Goal: Information Seeking & Learning: Learn about a topic

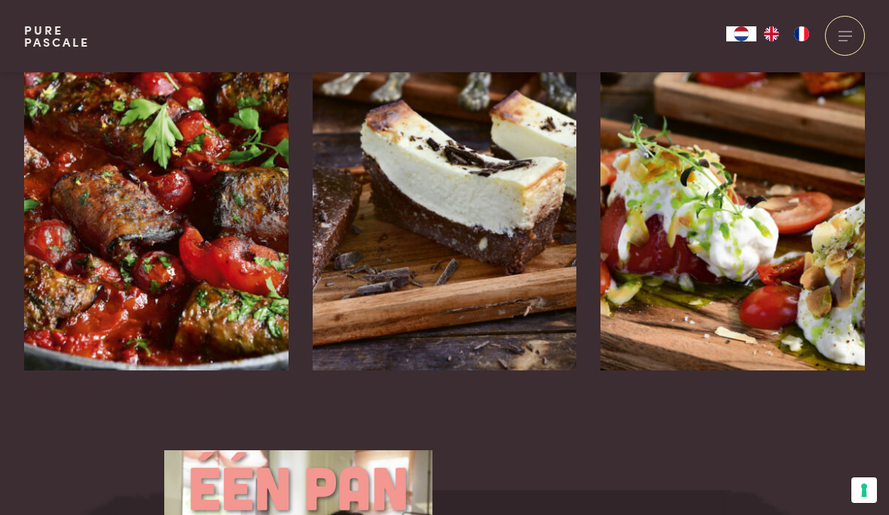
scroll to position [2489, 0]
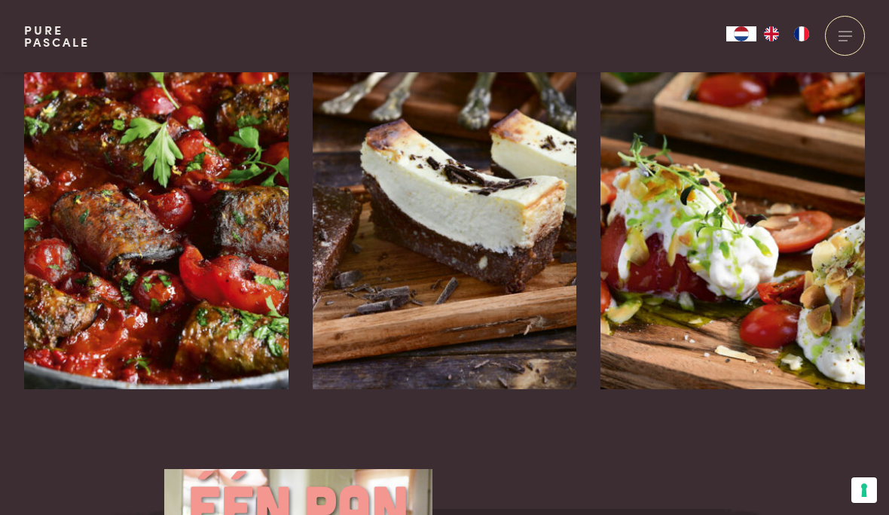
click at [808, 389] on div "Gare gekoelde tomaat met stracciatella" at bounding box center [732, 389] width 264 height 0
click at [193, 237] on img at bounding box center [156, 163] width 264 height 452
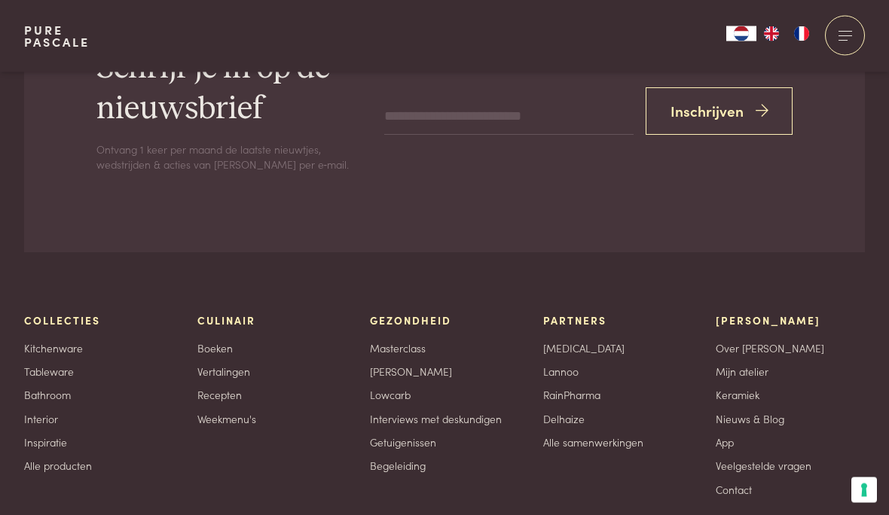
scroll to position [4395, 0]
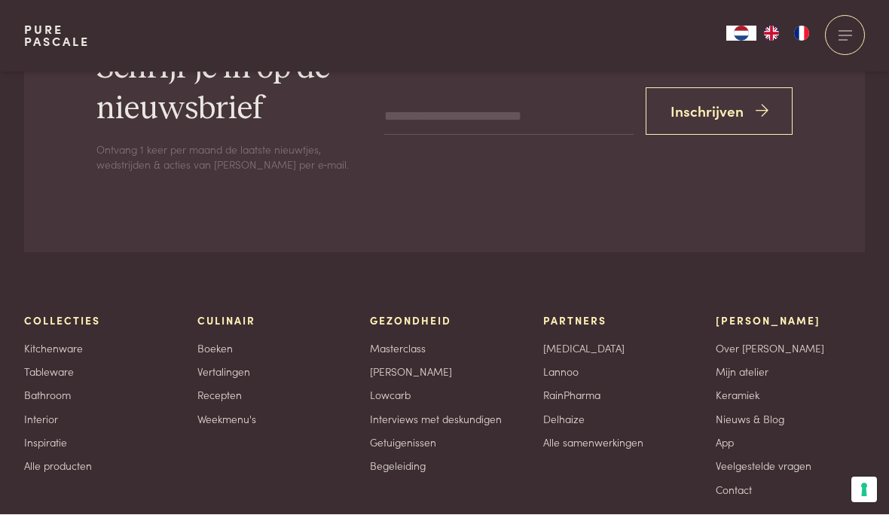
click at [234, 388] on link "Recepten" at bounding box center [219, 396] width 44 height 16
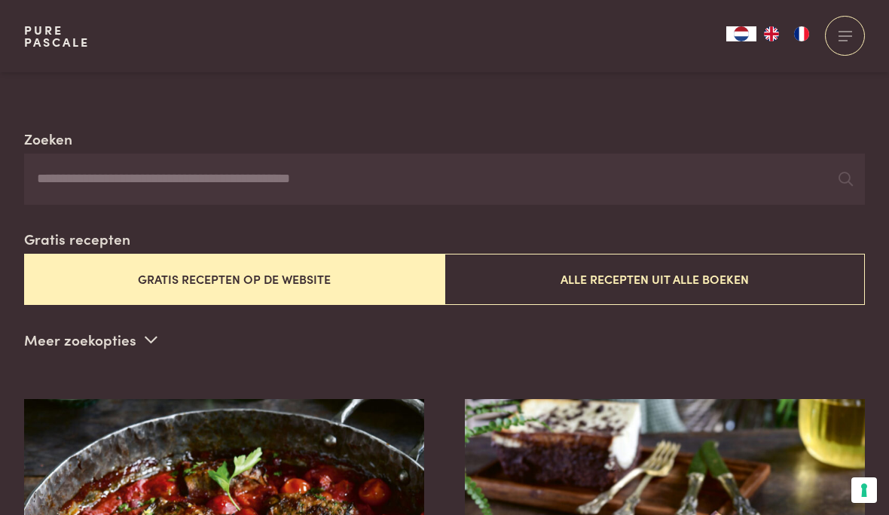
click at [326, 278] on button "Gratis recepten op de website" at bounding box center [234, 279] width 420 height 50
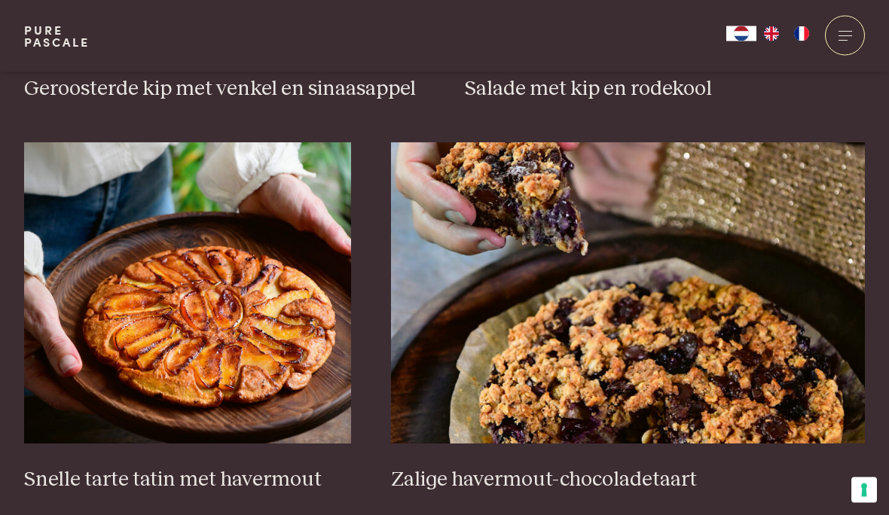
scroll to position [2088, 0]
click at [242, 314] on img at bounding box center [187, 292] width 327 height 301
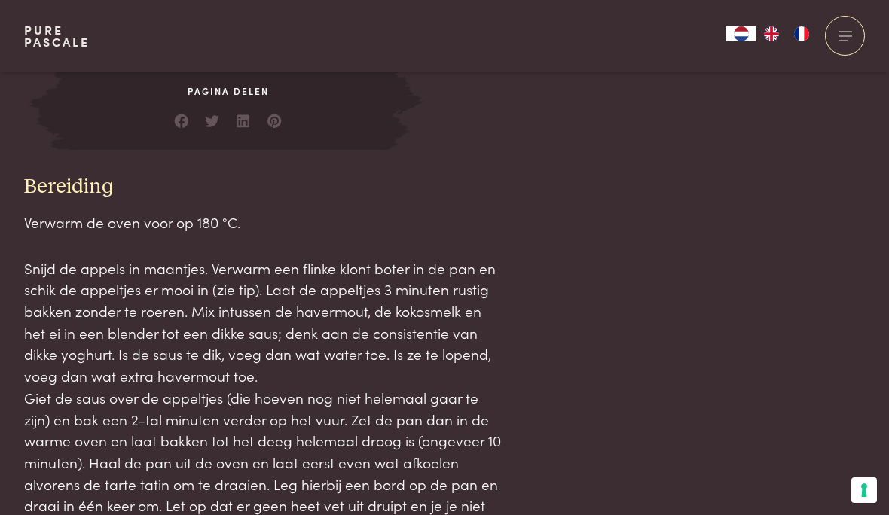
scroll to position [1464, 0]
click at [280, 113] on link at bounding box center [274, 118] width 15 height 15
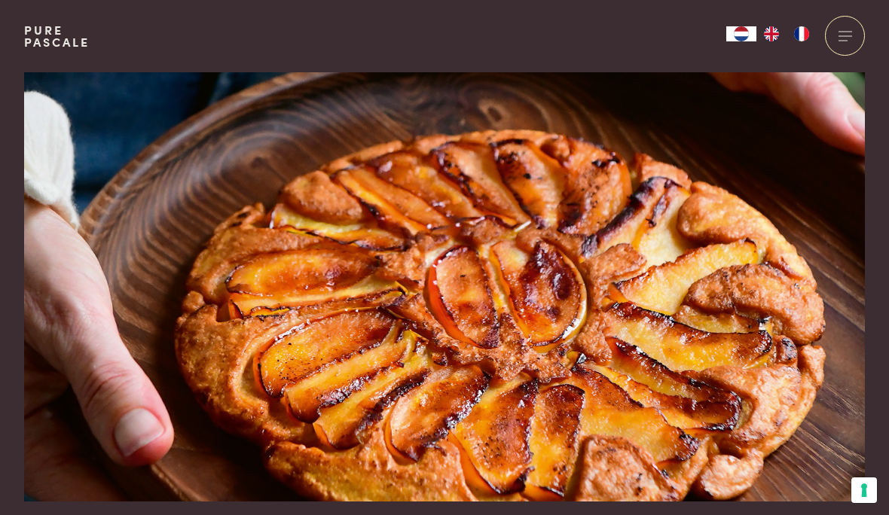
scroll to position [0, 0]
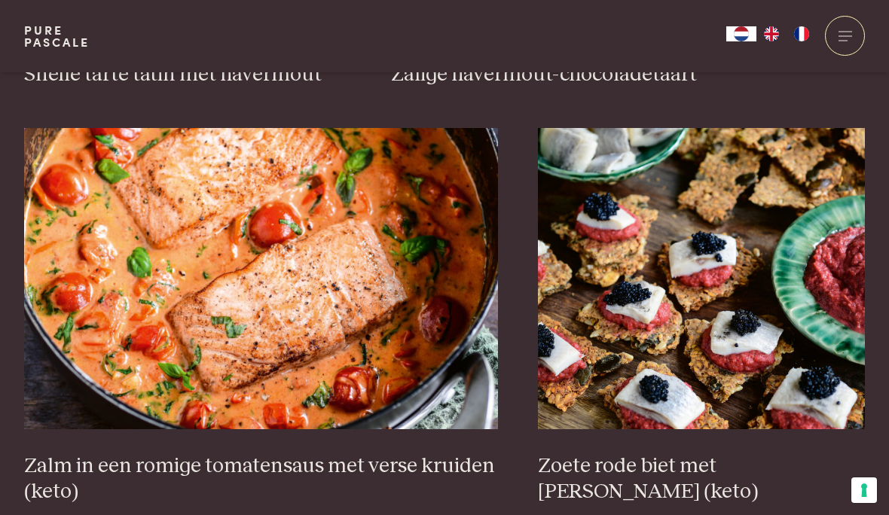
scroll to position [2494, 0]
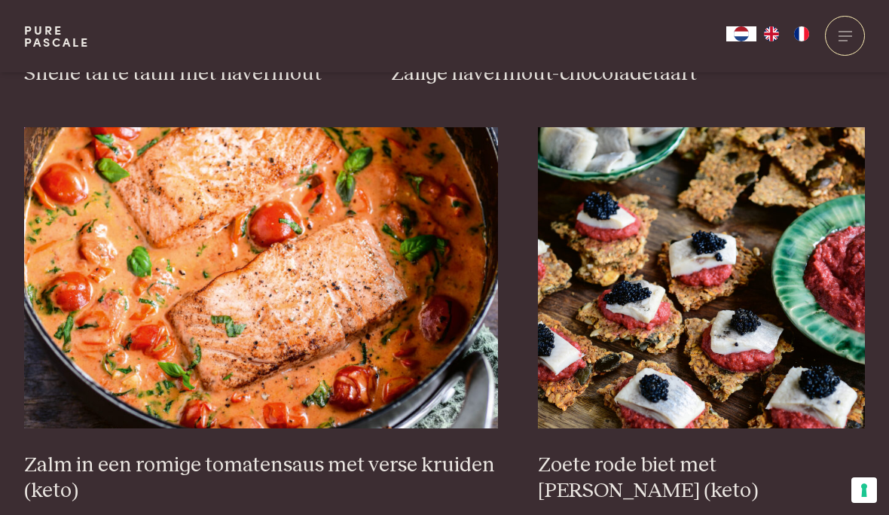
click at [279, 322] on img at bounding box center [261, 277] width 474 height 301
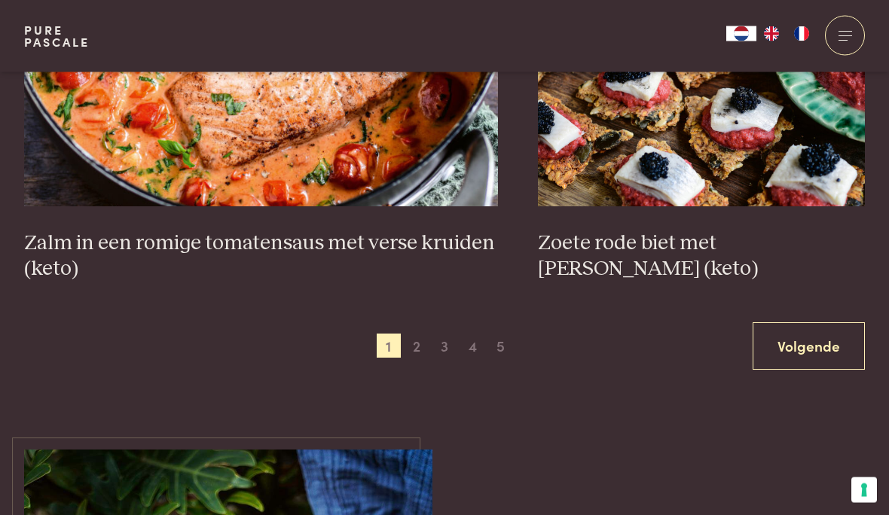
scroll to position [2748, 0]
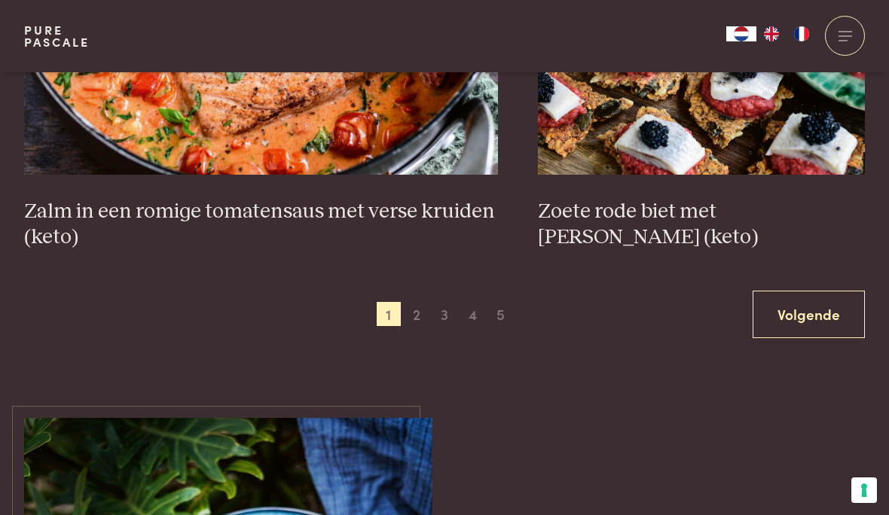
click at [829, 302] on link "Volgende" at bounding box center [809, 314] width 112 height 47
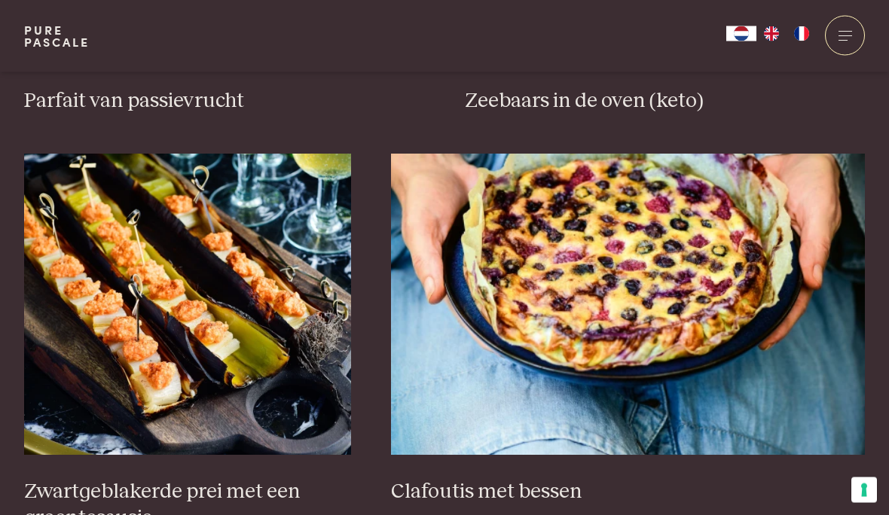
scroll to position [876, 0]
click at [539, 496] on h3 "Clafoutis met bessen" at bounding box center [628, 492] width 474 height 26
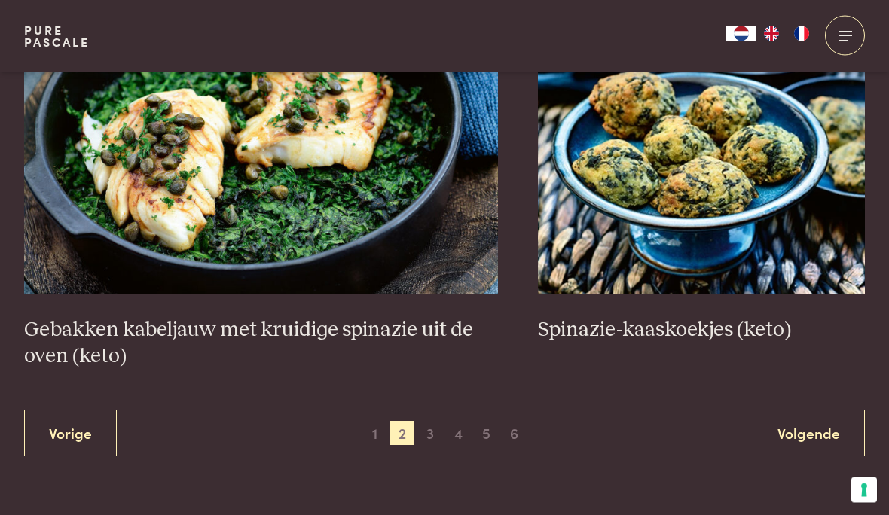
scroll to position [2655, 0]
click at [811, 429] on link "Volgende" at bounding box center [809, 433] width 112 height 47
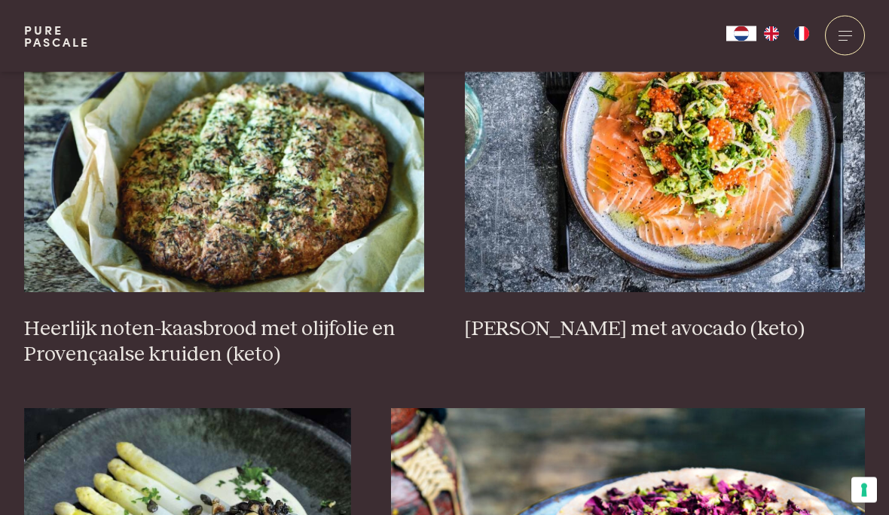
scroll to position [648, 0]
click at [685, 177] on img at bounding box center [665, 141] width 401 height 301
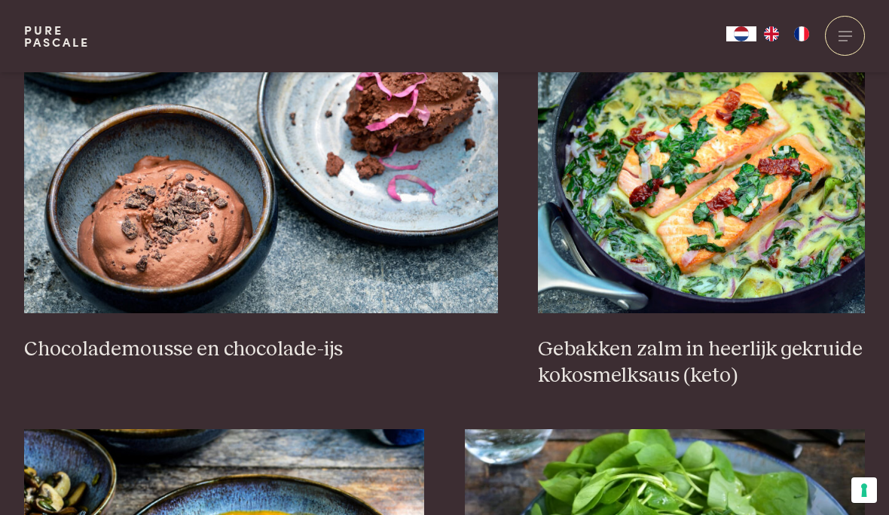
scroll to position [1487, 0]
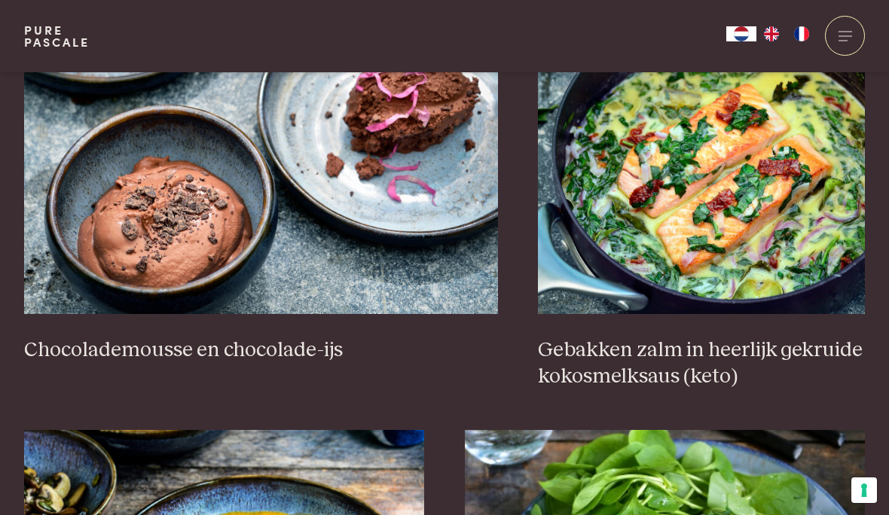
click at [820, 349] on h3 "Gebakken zalm in heerlijk gekruide kokosmelksaus (keto)" at bounding box center [701, 363] width 327 height 52
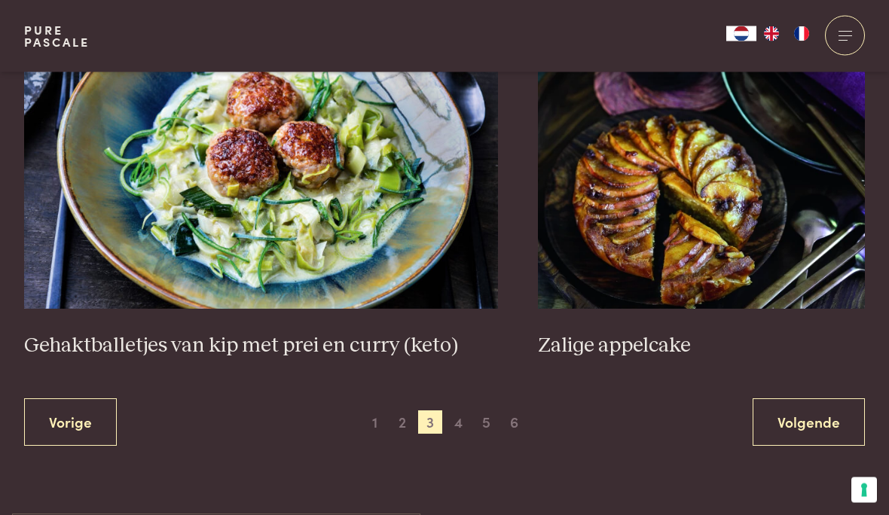
scroll to position [2744, 0]
click at [340, 208] on img at bounding box center [261, 158] width 474 height 301
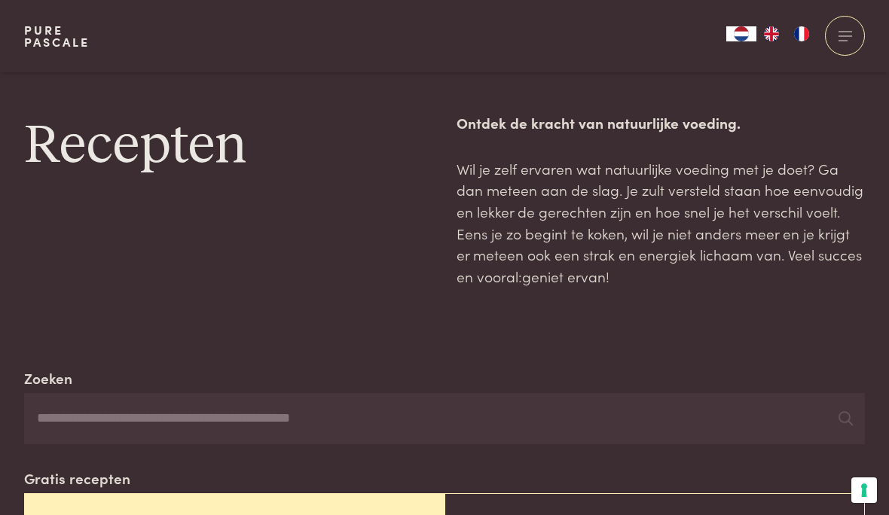
scroll to position [2803, 0]
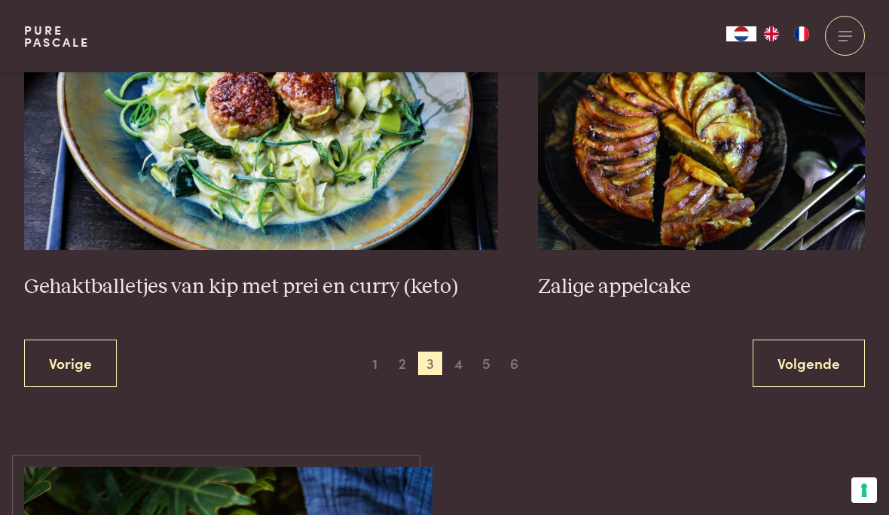
click at [822, 358] on link "Volgende" at bounding box center [809, 363] width 112 height 47
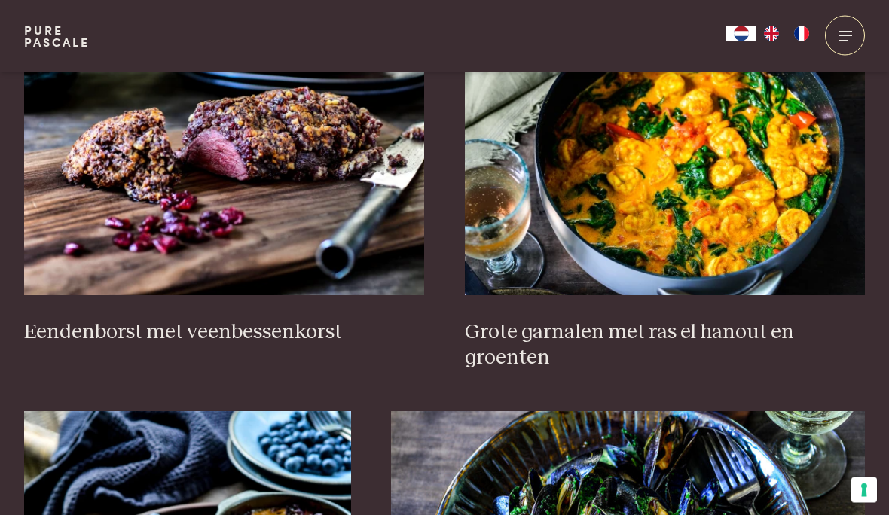
scroll to position [643, 0]
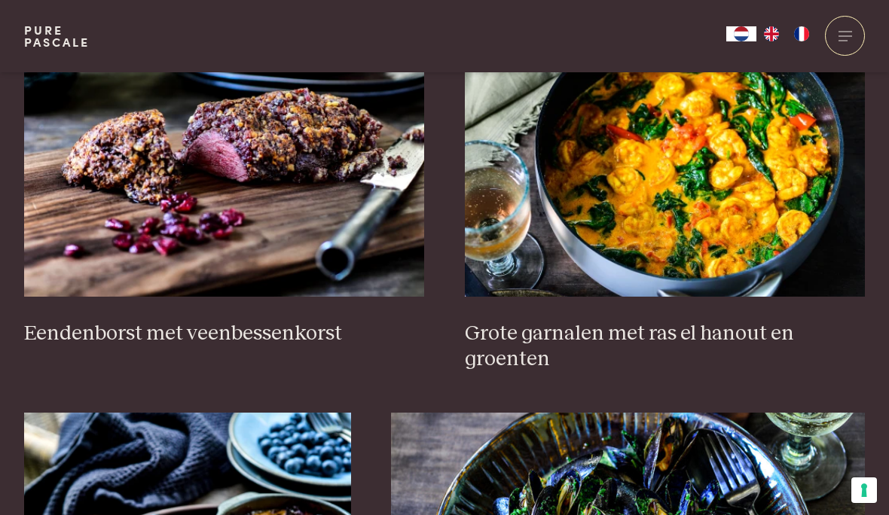
click at [756, 213] on img at bounding box center [665, 145] width 401 height 301
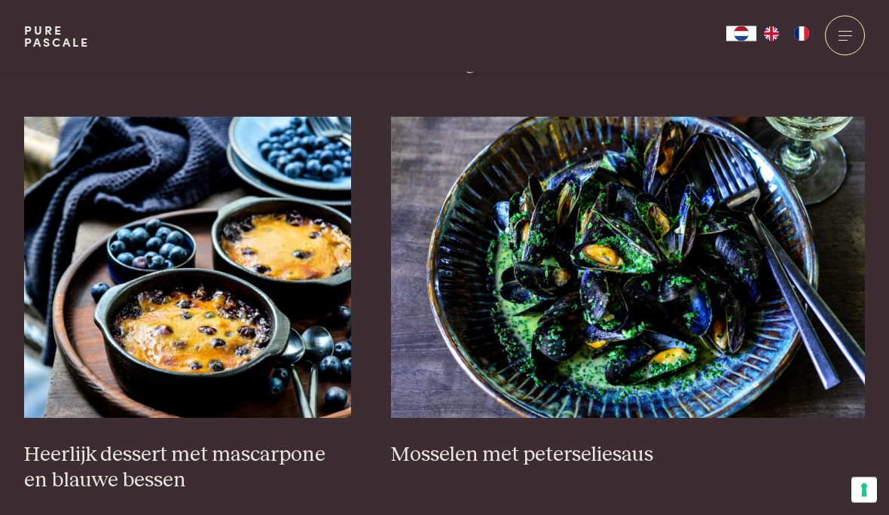
scroll to position [939, 0]
click at [230, 322] on img at bounding box center [187, 267] width 327 height 301
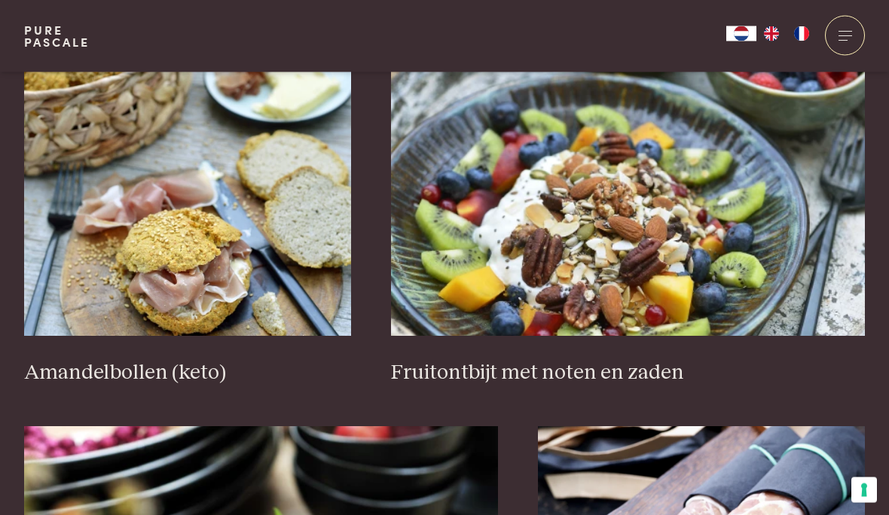
scroll to position [2221, 0]
click at [211, 214] on img at bounding box center [187, 185] width 327 height 301
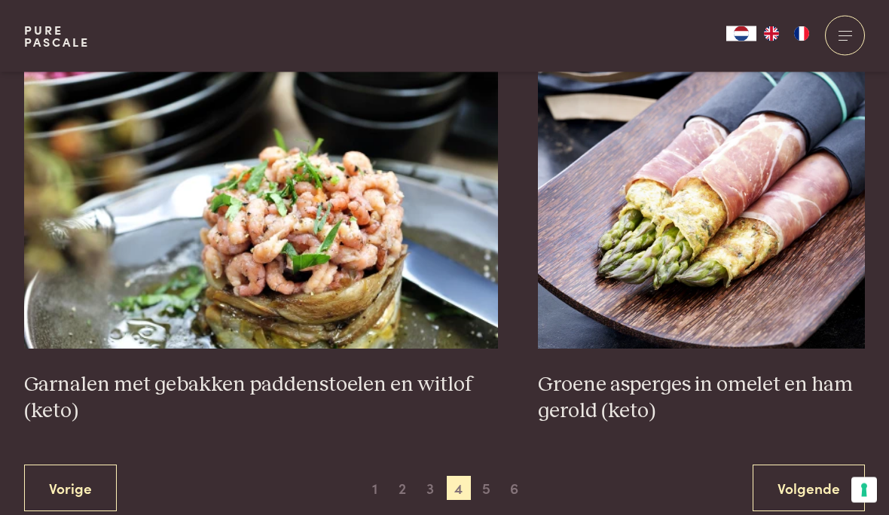
scroll to position [2600, 0]
click at [332, 253] on img at bounding box center [261, 197] width 474 height 301
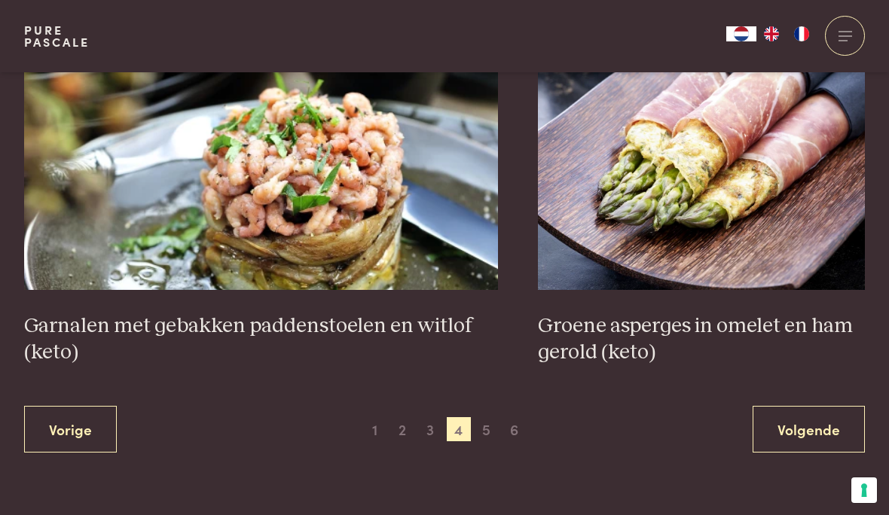
click at [487, 425] on span "5" at bounding box center [487, 429] width 24 height 24
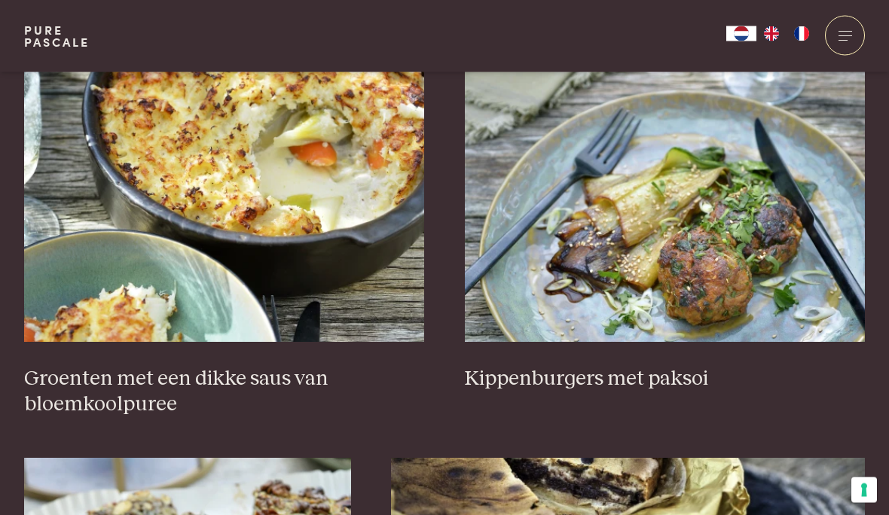
scroll to position [598, 0]
click at [783, 382] on h3 "Kippenburgers met paksoi" at bounding box center [665, 379] width 401 height 26
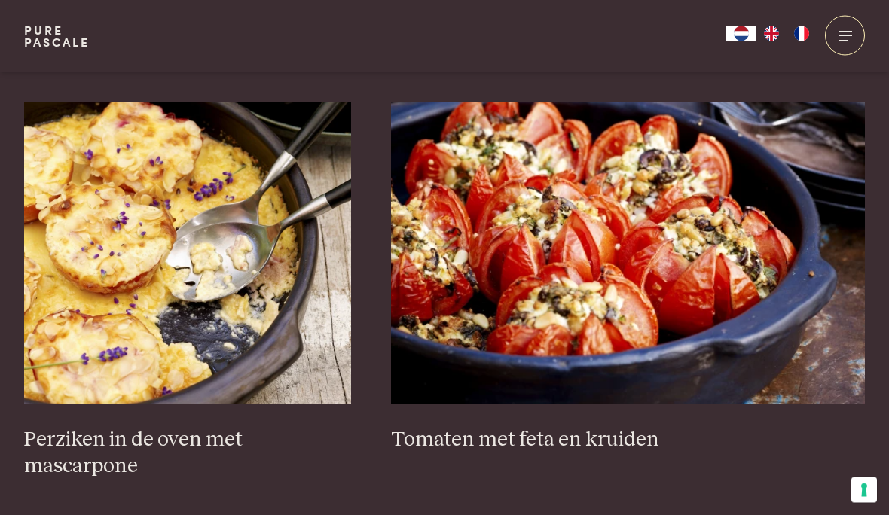
scroll to position [2180, 0]
click at [178, 290] on img at bounding box center [187, 252] width 327 height 301
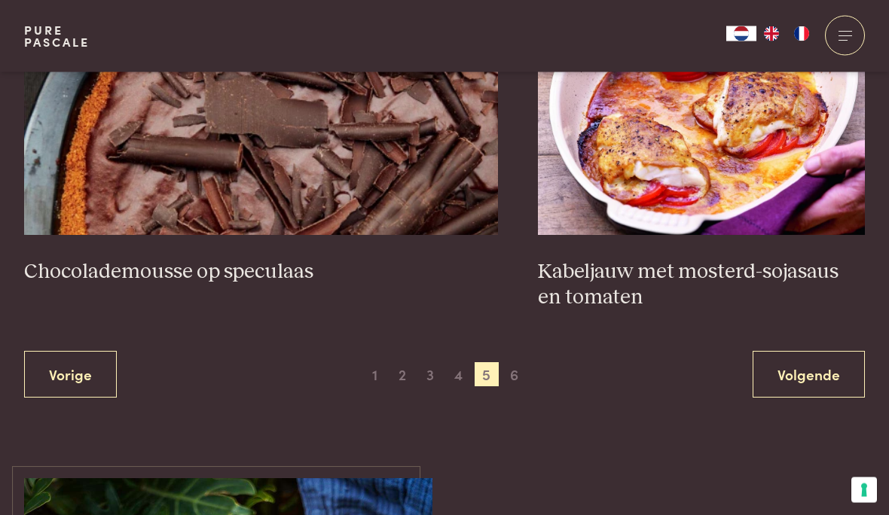
scroll to position [2766, 0]
click at [777, 187] on img at bounding box center [701, 84] width 327 height 301
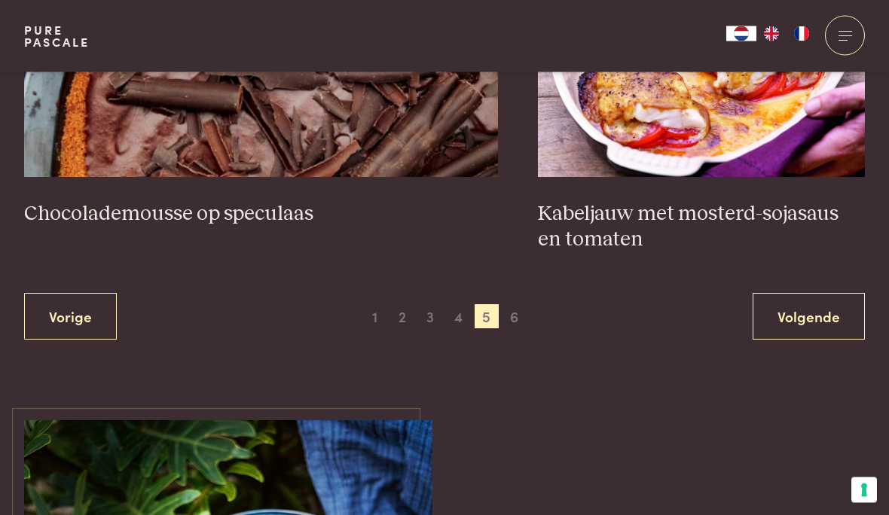
click at [820, 317] on link "Volgende" at bounding box center [809, 317] width 112 height 47
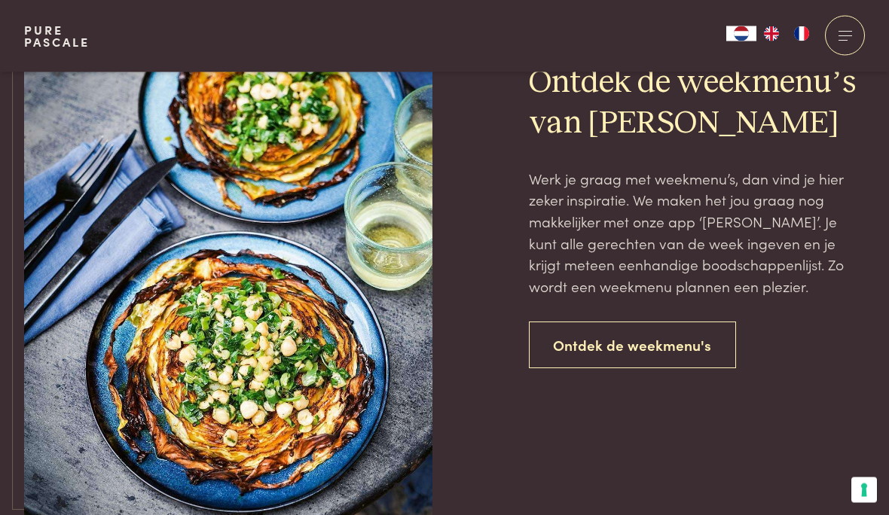
scroll to position [1251, 0]
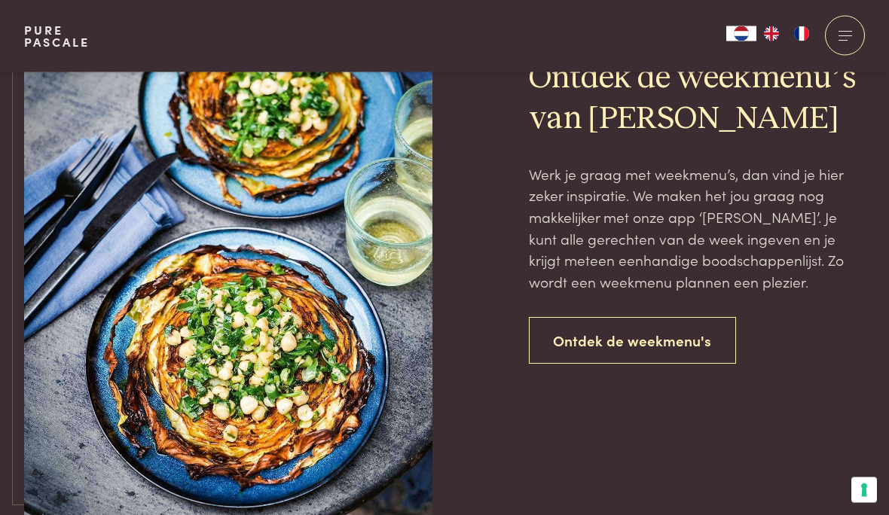
click at [685, 331] on link "Ontdek de weekmenu's" at bounding box center [633, 341] width 208 height 47
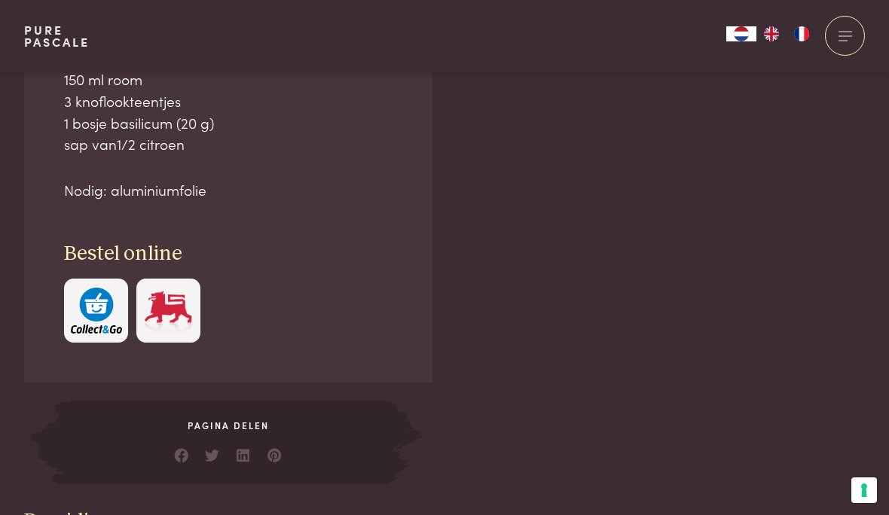
scroll to position [1204, 0]
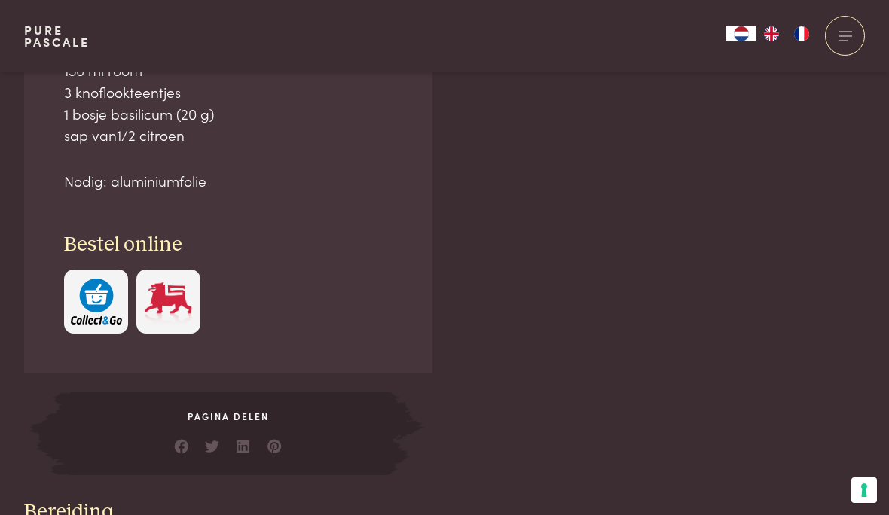
click at [276, 441] on link at bounding box center [274, 442] width 15 height 15
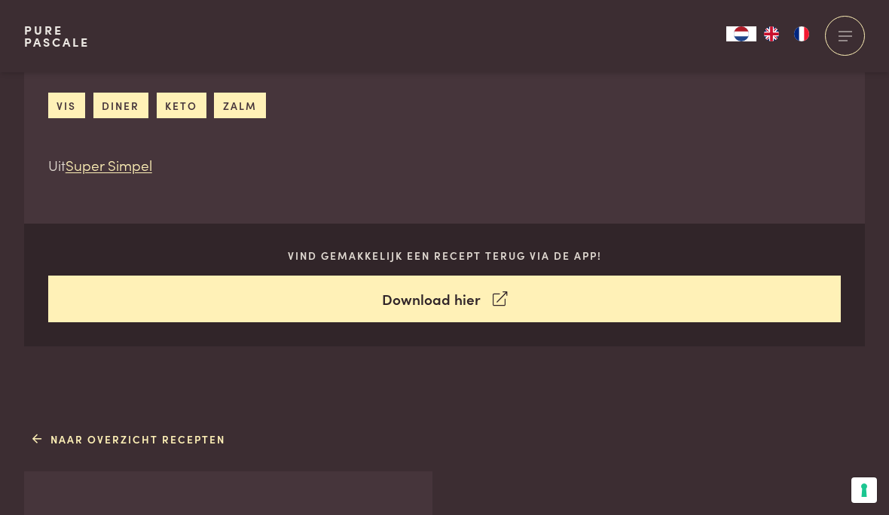
scroll to position [606, 0]
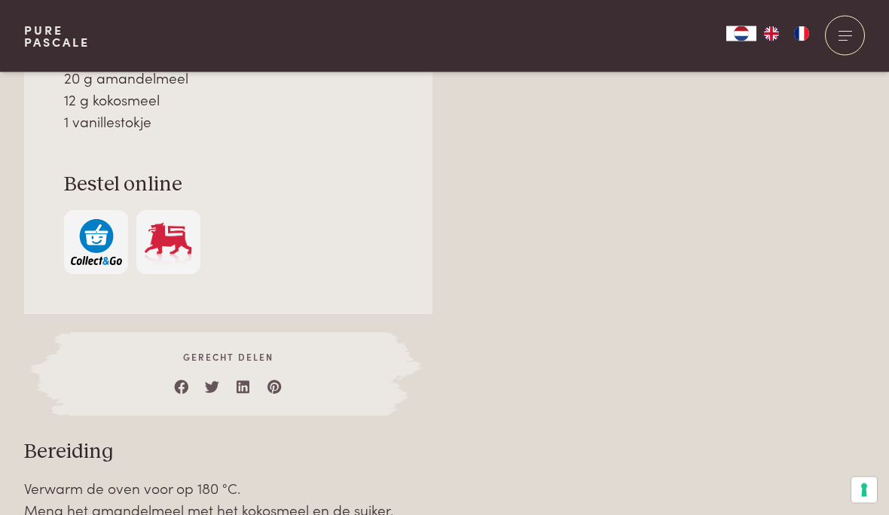
scroll to position [1373, 0]
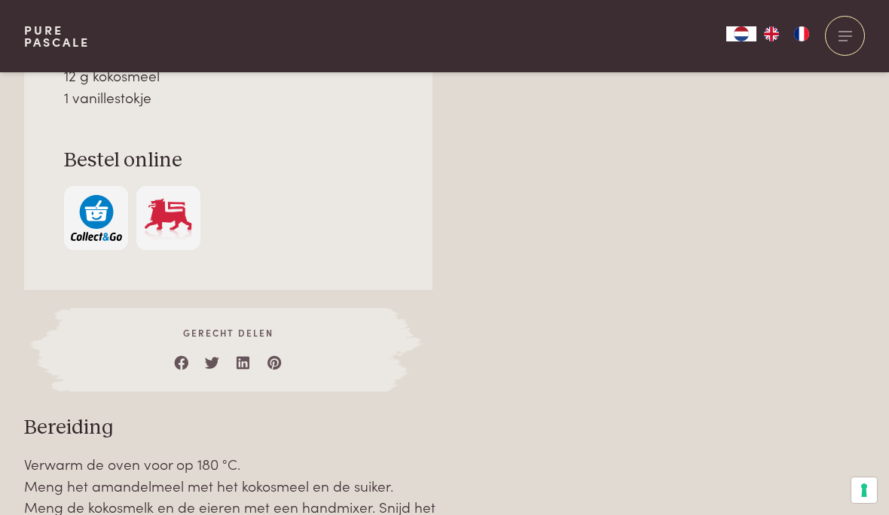
click at [273, 359] on link at bounding box center [274, 359] width 15 height 15
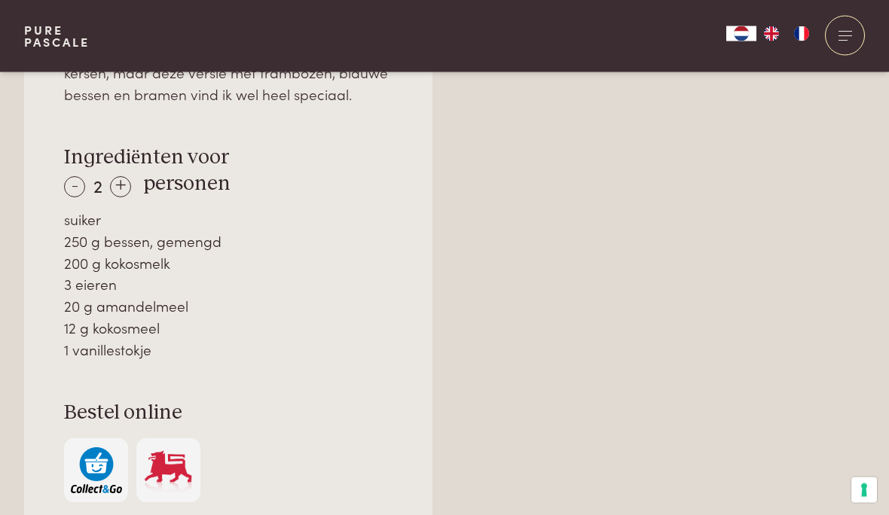
scroll to position [1068, 0]
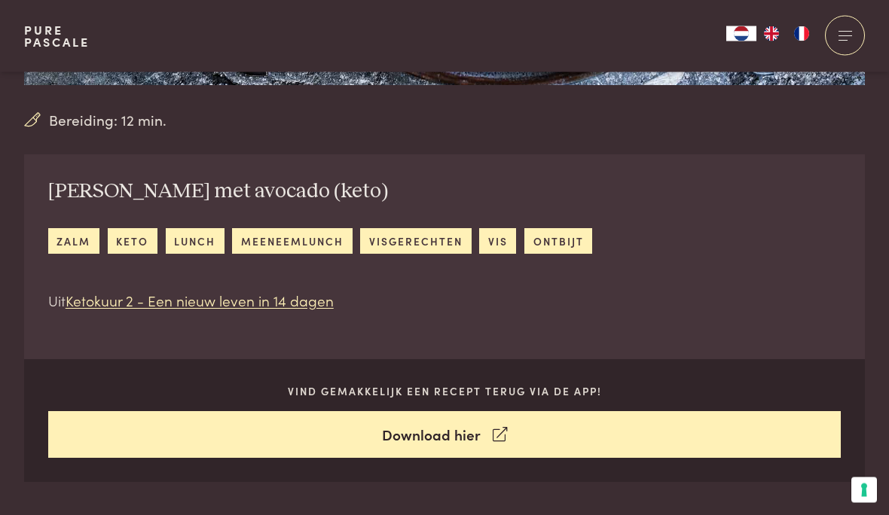
scroll to position [420, 0]
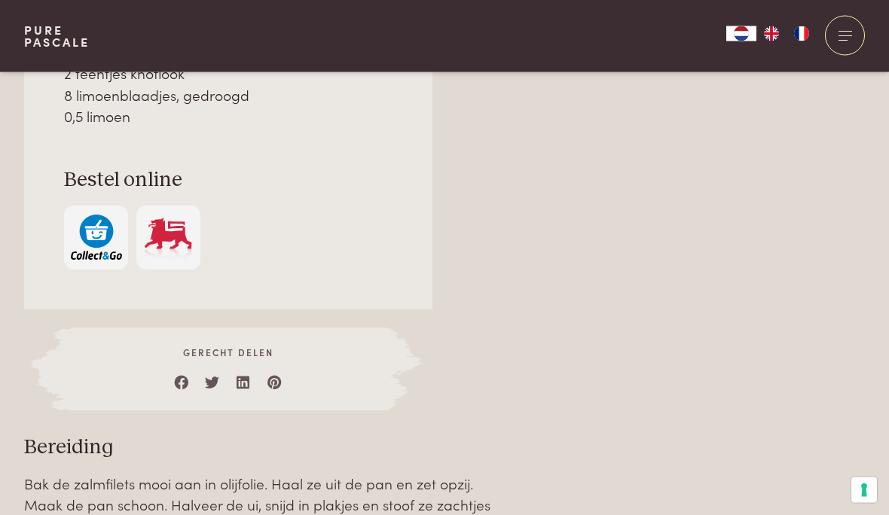
scroll to position [1353, 0]
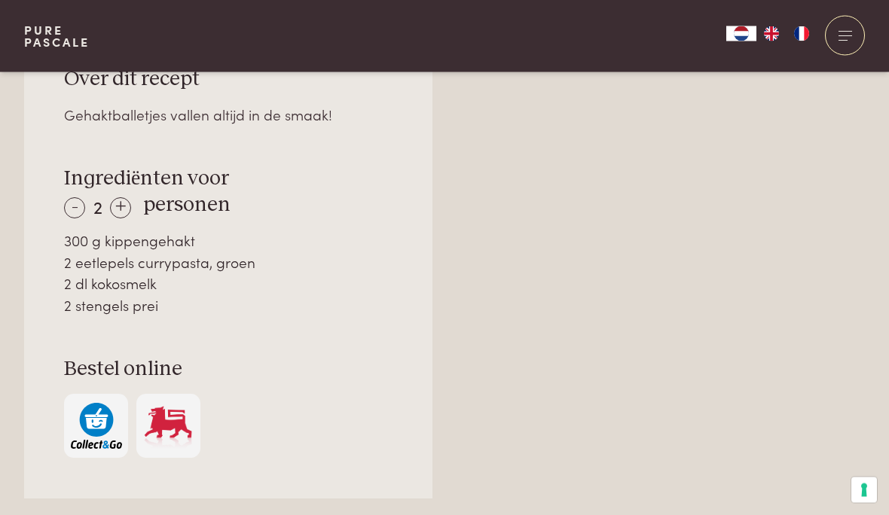
scroll to position [1085, 0]
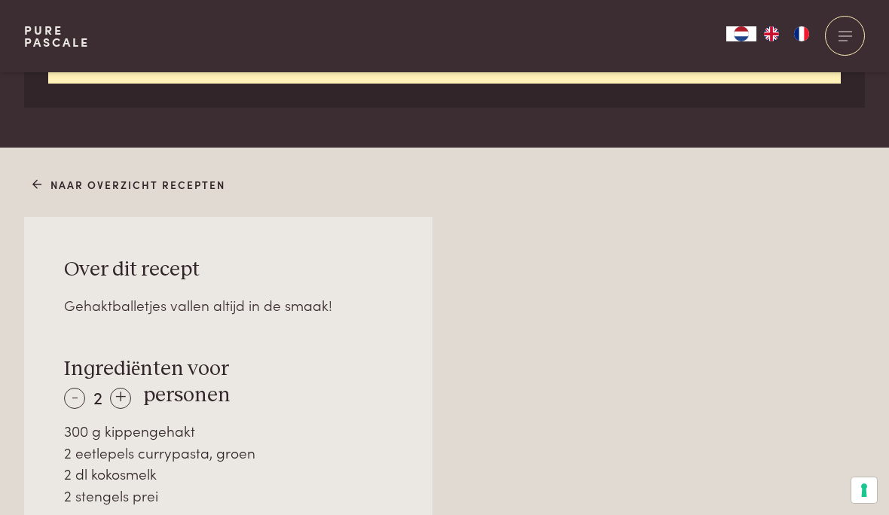
scroll to position [850, 0]
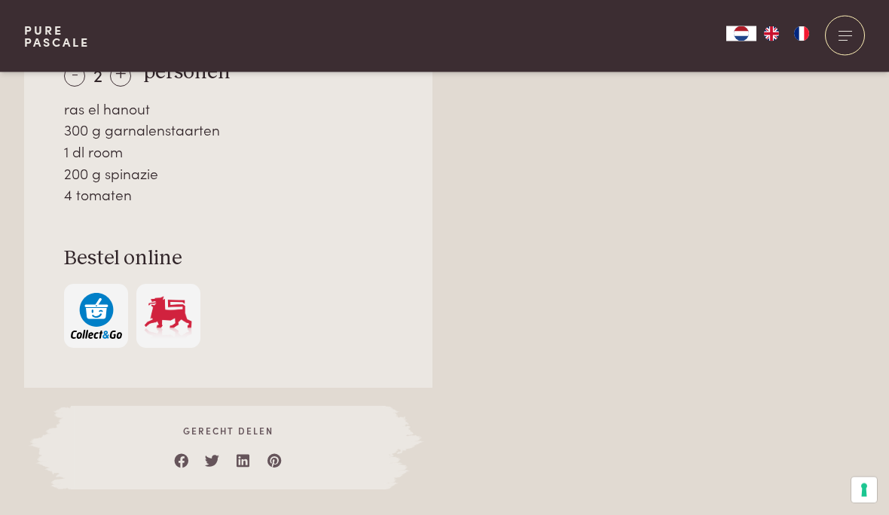
scroll to position [1211, 0]
click at [279, 454] on link at bounding box center [274, 457] width 15 height 15
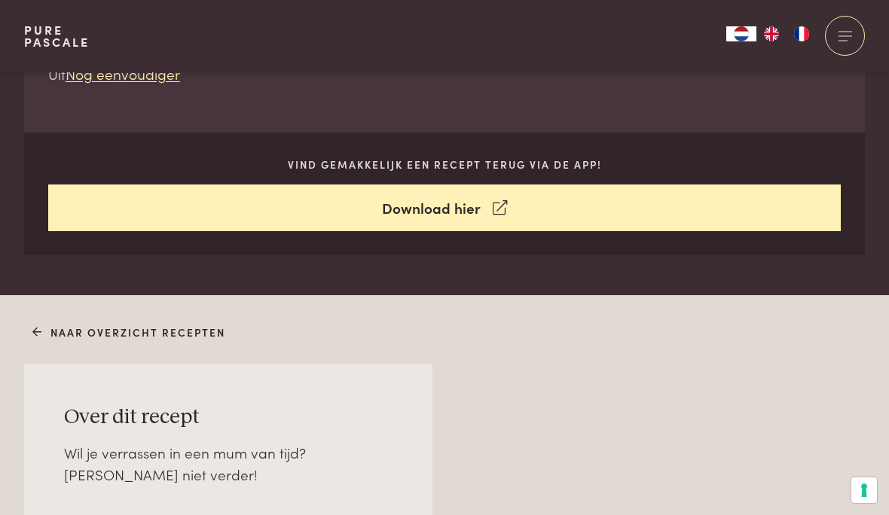
scroll to position [553, 0]
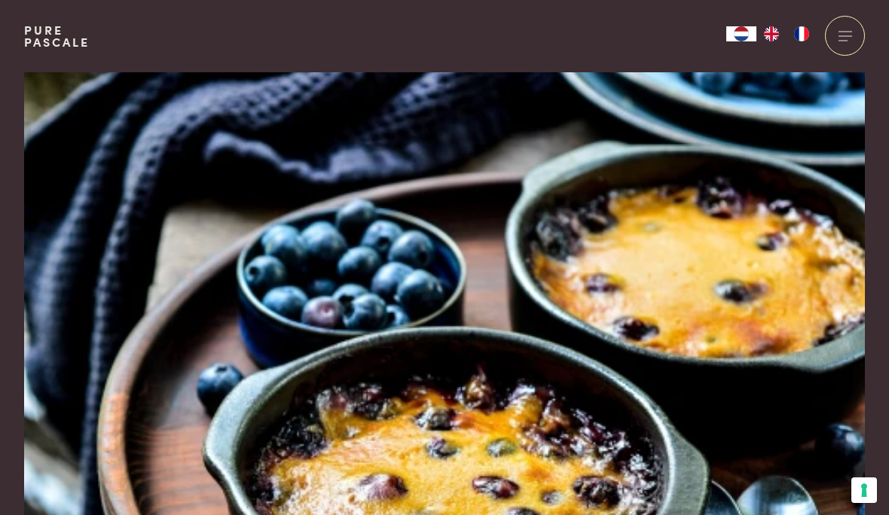
click at [485, 418] on img at bounding box center [444, 324] width 841 height 505
click at [649, 260] on img at bounding box center [444, 324] width 841 height 505
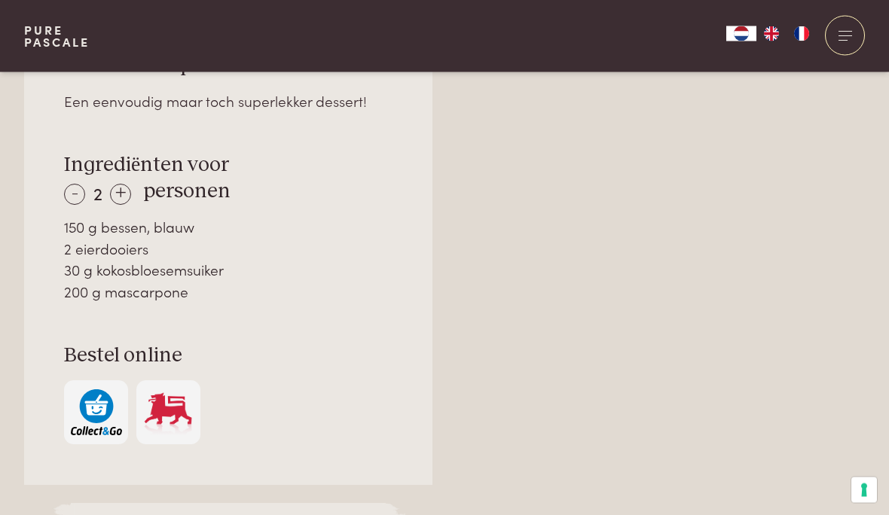
scroll to position [1070, 0]
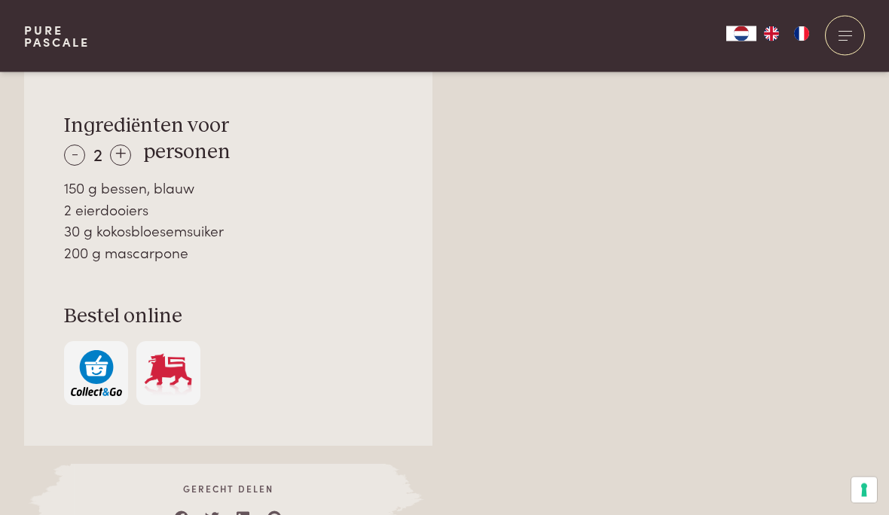
scroll to position [1094, 0]
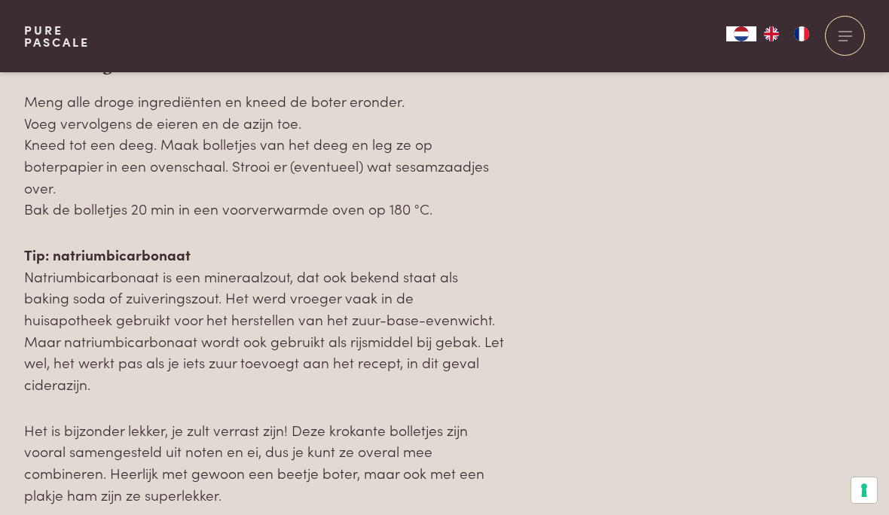
scroll to position [1665, 0]
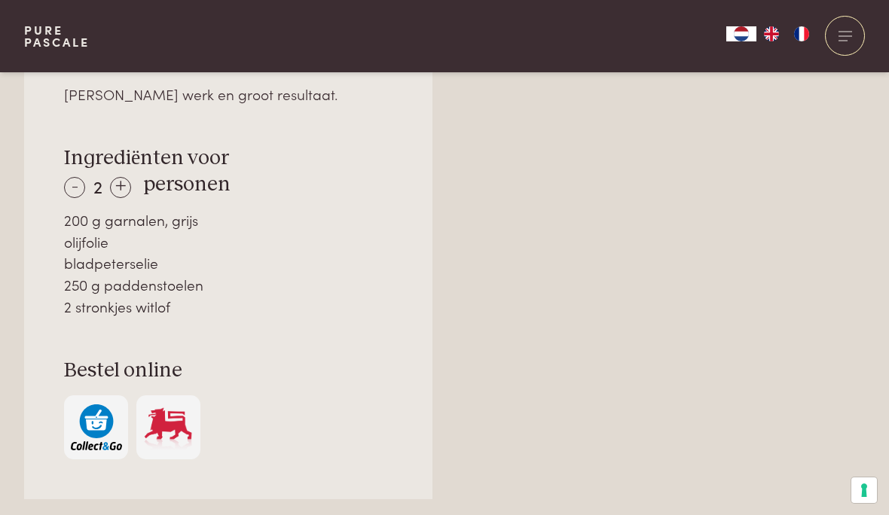
scroll to position [1113, 0]
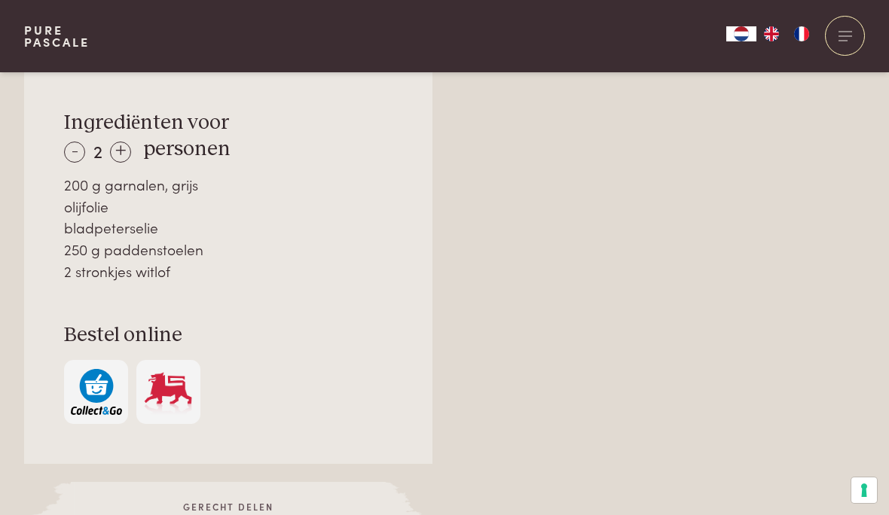
click at [747, 456] on div "Over dit recept [PERSON_NAME] werk en groot resultaat. Ingrediënten voor - 2 + …" at bounding box center [444, 463] width 841 height 984
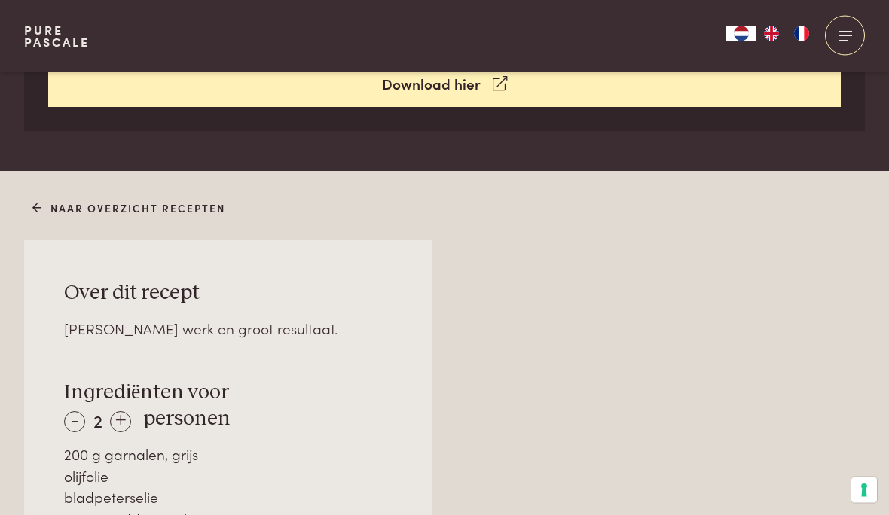
scroll to position [719, 0]
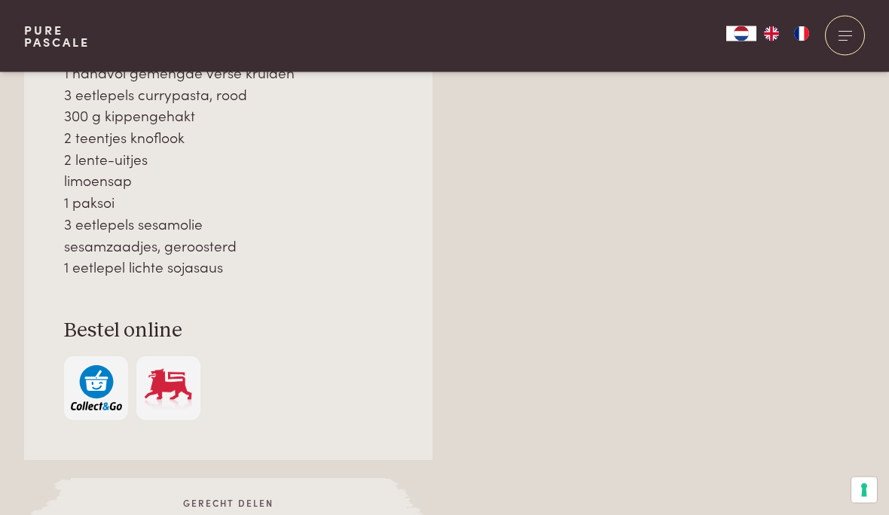
scroll to position [1192, 0]
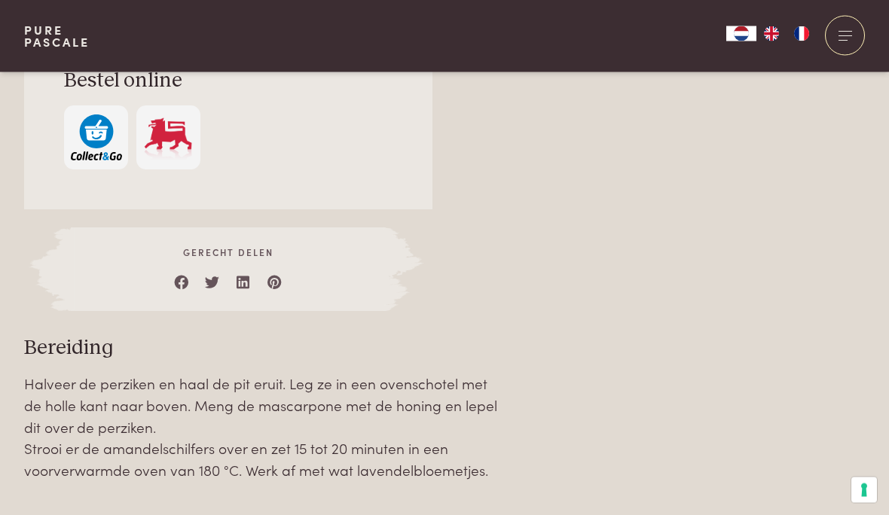
scroll to position [1390, 0]
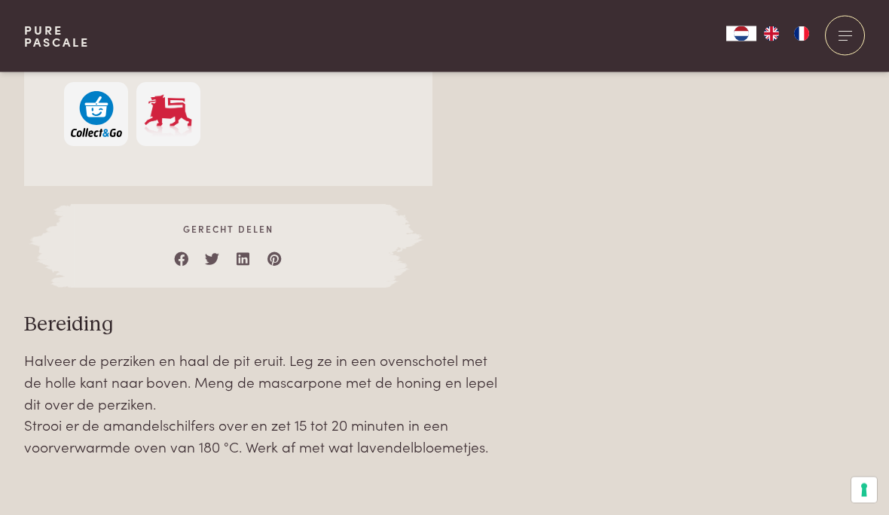
click at [276, 253] on link at bounding box center [274, 256] width 15 height 15
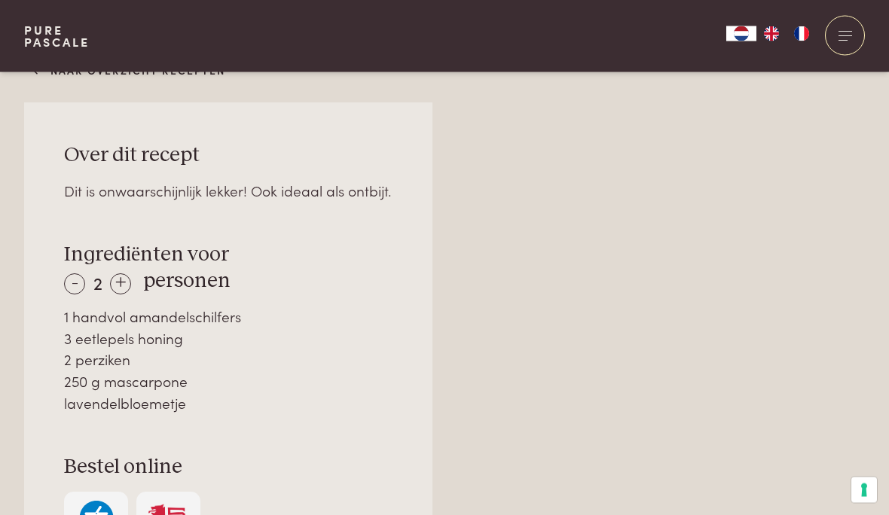
scroll to position [961, 0]
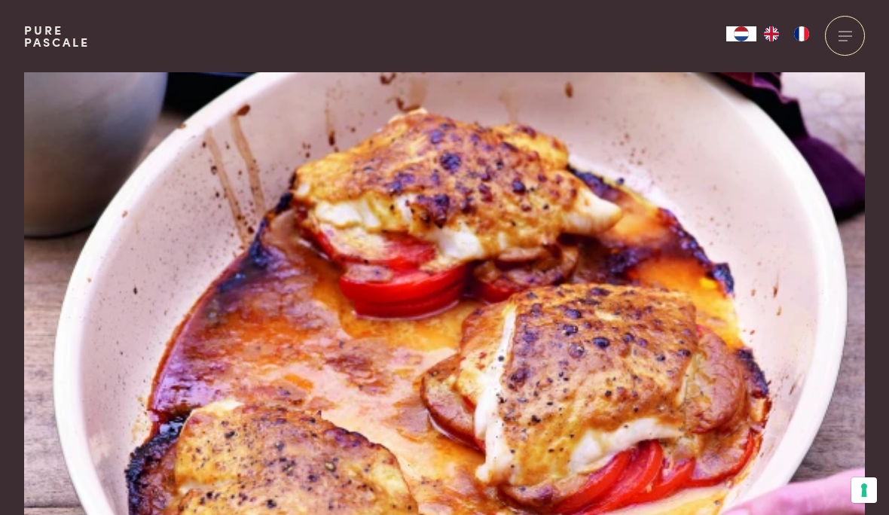
click at [619, 343] on img at bounding box center [444, 324] width 841 height 505
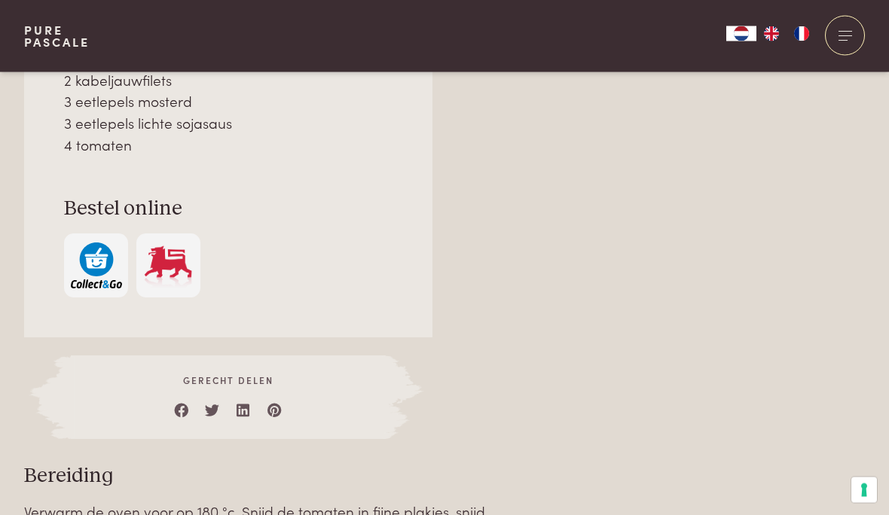
scroll to position [1187, 0]
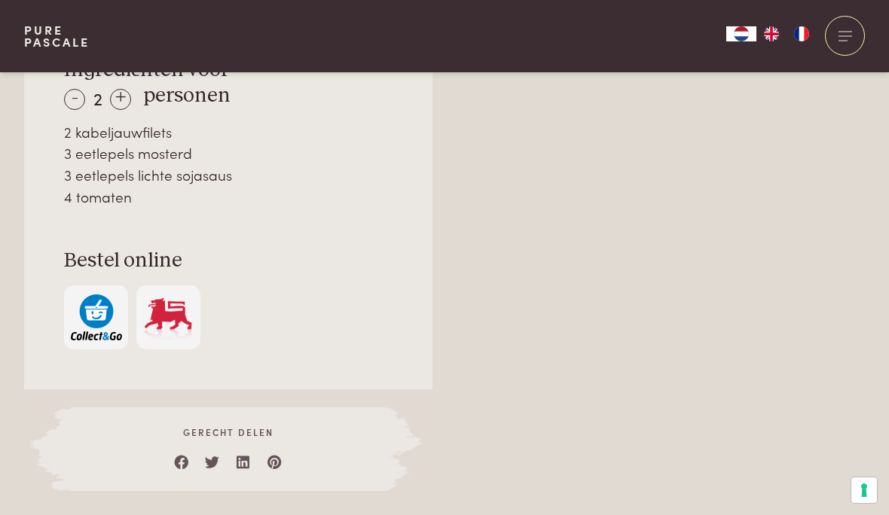
click at [278, 451] on link at bounding box center [274, 458] width 15 height 15
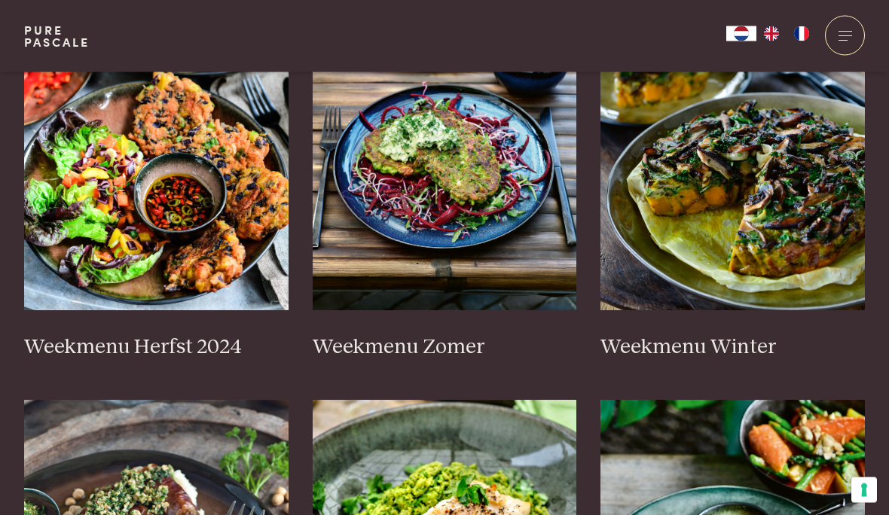
scroll to position [472, 0]
click at [206, 181] on img at bounding box center [156, 159] width 264 height 301
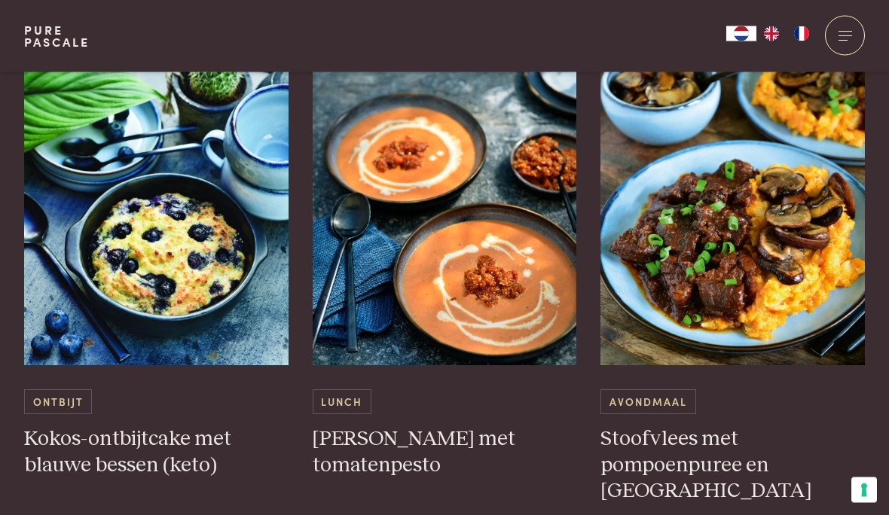
scroll to position [3781, 0]
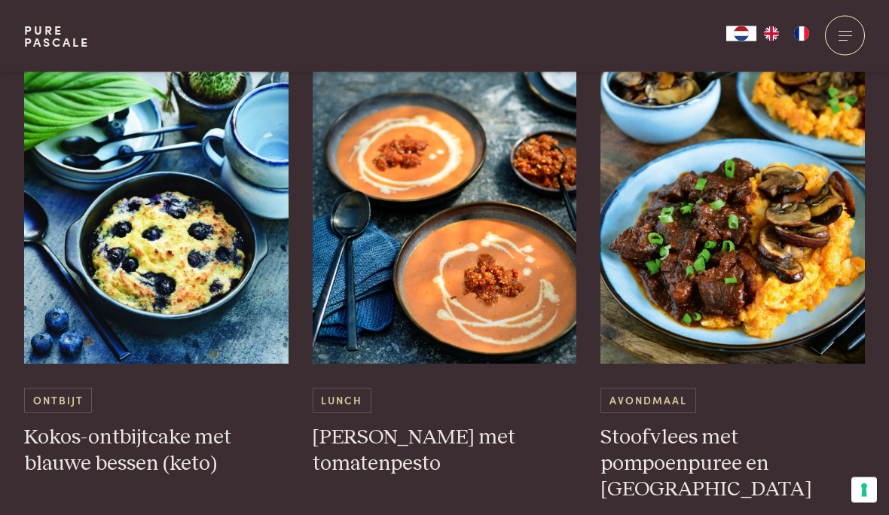
click at [805, 426] on h3 "Stoofvlees met pompoenpuree en [GEOGRAPHIC_DATA]" at bounding box center [732, 465] width 264 height 78
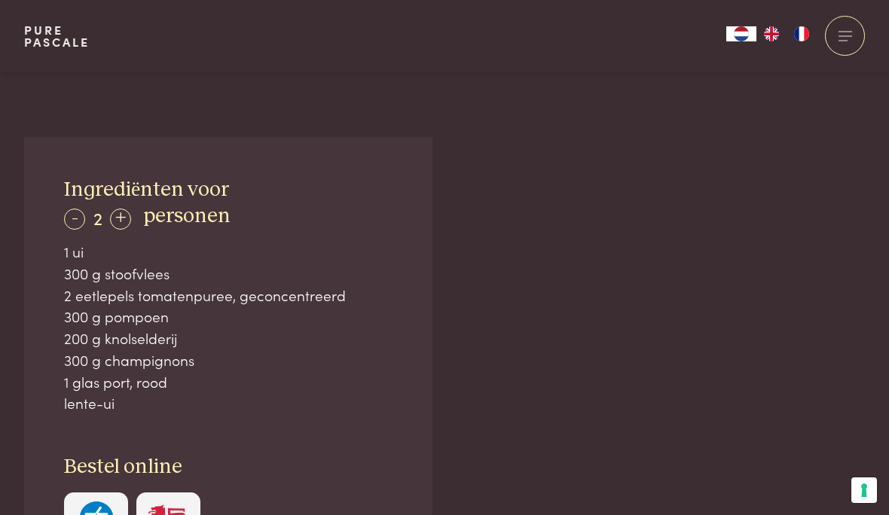
scroll to position [929, 0]
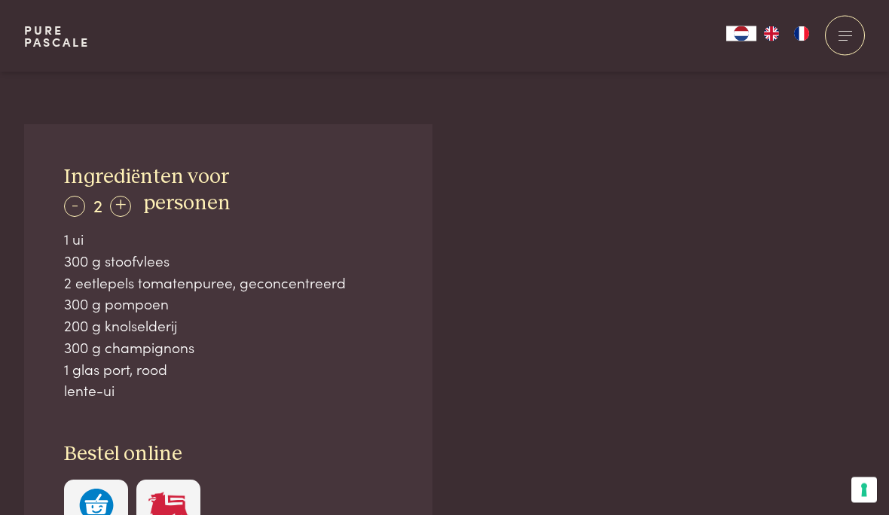
click at [129, 207] on div "+" at bounding box center [120, 207] width 21 height 21
click at [127, 212] on div "+" at bounding box center [120, 206] width 21 height 21
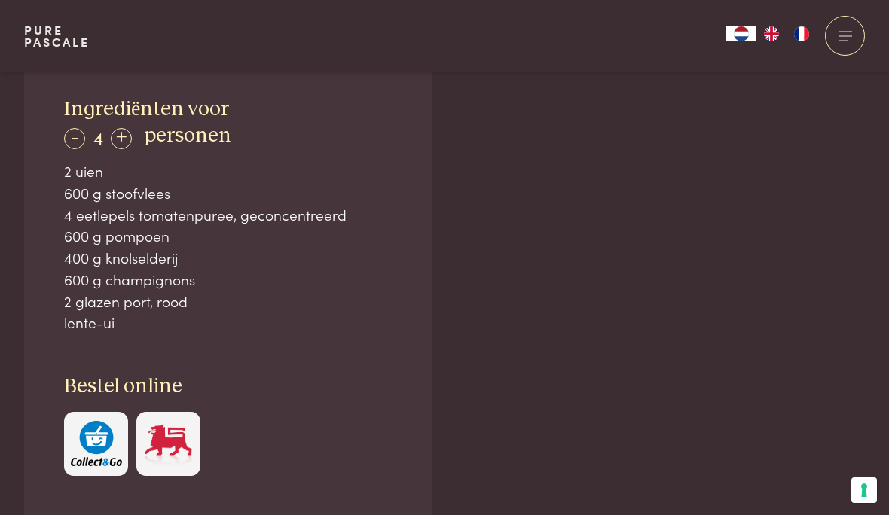
scroll to position [1021, 0]
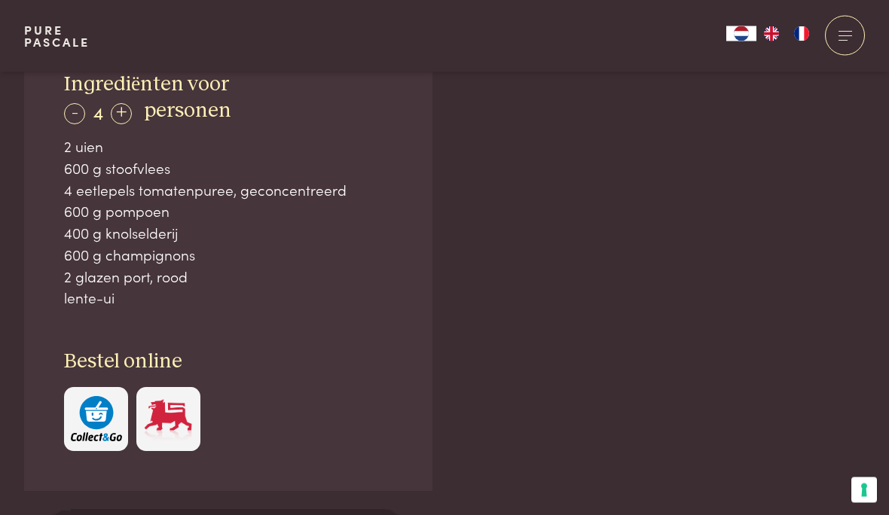
click at [337, 369] on div "Bestel online" at bounding box center [228, 401] width 328 height 102
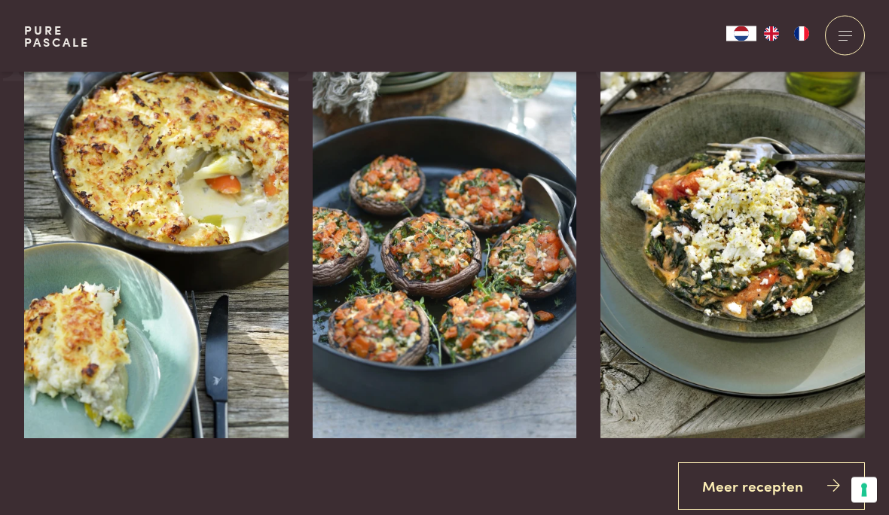
scroll to position [2618, 0]
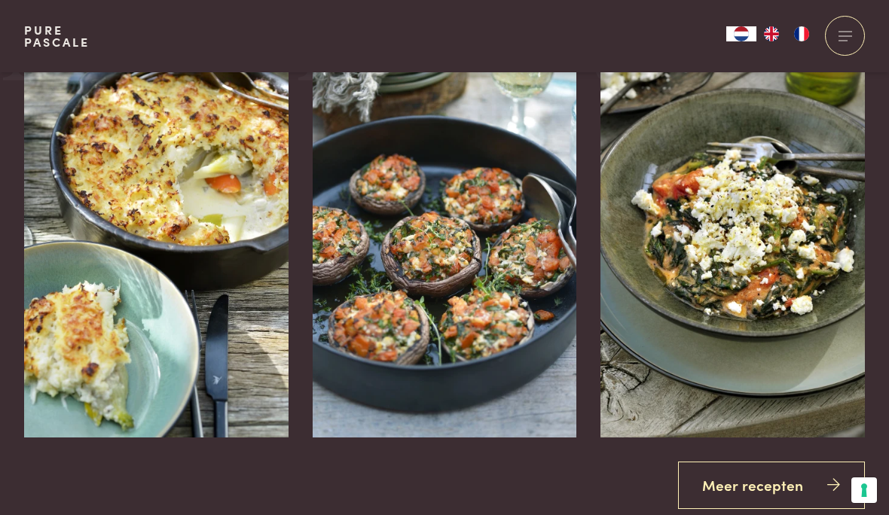
click at [820, 480] on link "Meer recepten" at bounding box center [772, 485] width 188 height 47
